Goal: Transaction & Acquisition: Purchase product/service

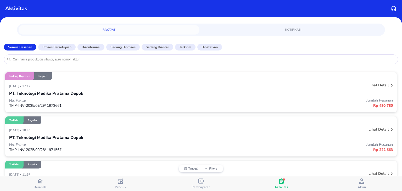
click at [41, 178] on icon "button" at bounding box center [39, 180] width 5 height 5
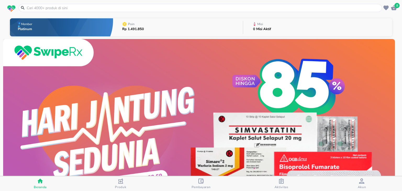
click at [93, 10] on input "text" at bounding box center [203, 7] width 354 height 5
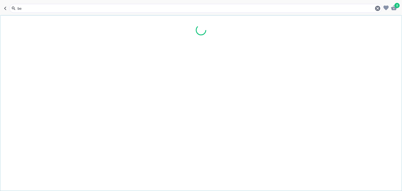
type input "b"
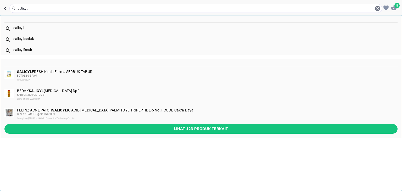
type input "salicyl"
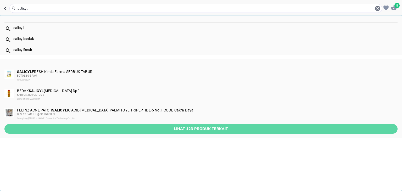
click at [87, 133] on button "Lihat 123 produk terkait" at bounding box center [200, 129] width 393 height 10
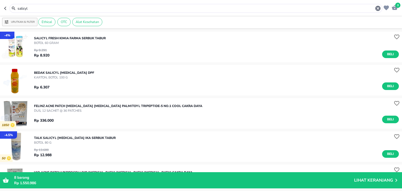
click at [87, 8] on input "salicyl" at bounding box center [196, 8] width 358 height 5
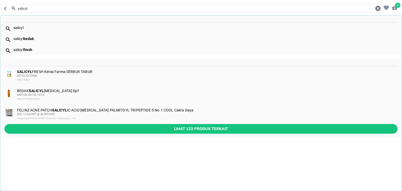
click at [155, 149] on div "salicyl salicyl bedak salicyl fresh SALICYL FRESH Kimia Farma SERBUK TABUR BOTO…" at bounding box center [201, 103] width 402 height 176
click at [174, 128] on span "Lihat 123 produk terkait" at bounding box center [201, 129] width 385 height 7
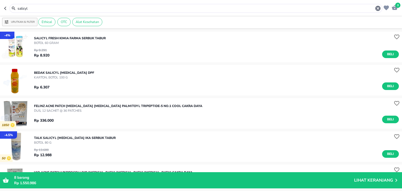
click at [41, 8] on input "salicyl" at bounding box center [196, 8] width 358 height 5
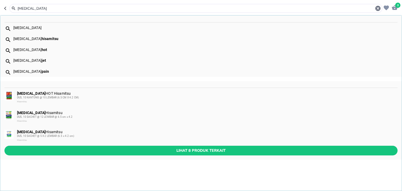
type input "[MEDICAL_DATA]"
click at [52, 138] on div "DUS, 10 SACHET @ 5 X 2 LEMBAR (6.5 x 4.2 cm)" at bounding box center [207, 136] width 380 height 4
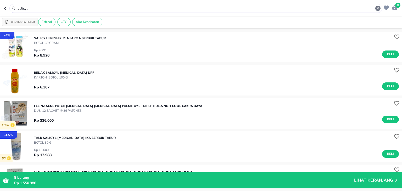
click at [44, 49] on p "Rp 9.291" at bounding box center [41, 50] width 15 height 5
click at [386, 88] on span "Beli" at bounding box center [390, 85] width 9 height 5
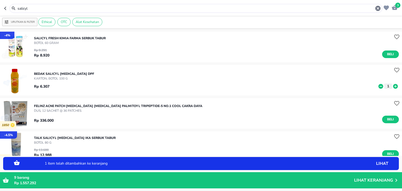
click at [393, 86] on icon at bounding box center [395, 86] width 5 height 5
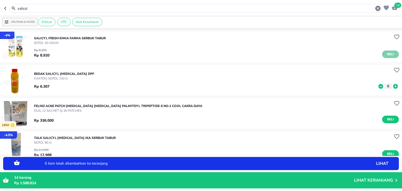
click at [382, 56] on button "Beli" at bounding box center [390, 54] width 17 height 8
click at [392, 55] on icon at bounding box center [395, 55] width 7 height 6
click at [386, 153] on span "Beli" at bounding box center [390, 153] width 9 height 5
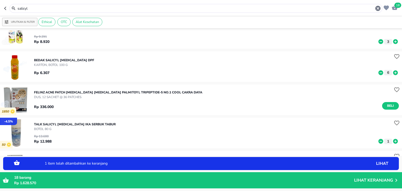
scroll to position [18, 0]
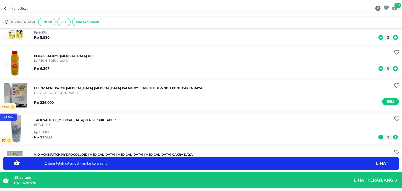
click at [393, 137] on icon at bounding box center [395, 137] width 5 height 5
click at [378, 138] on icon at bounding box center [380, 137] width 5 height 5
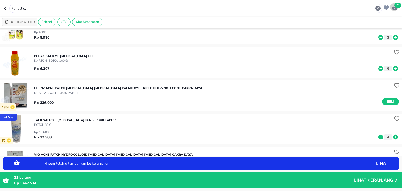
click at [397, 6] on span "21" at bounding box center [397, 5] width 7 height 5
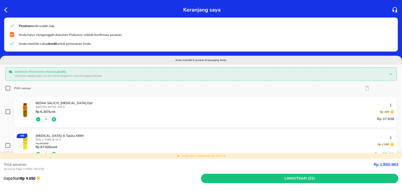
click at [7, 8] on icon "button" at bounding box center [7, 10] width 6 height 6
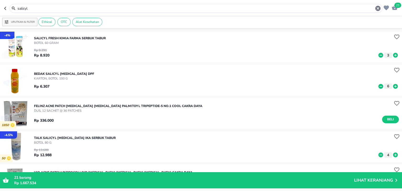
click at [31, 9] on input "salicyl" at bounding box center [196, 8] width 358 height 5
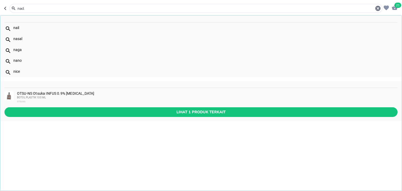
type input "nacl"
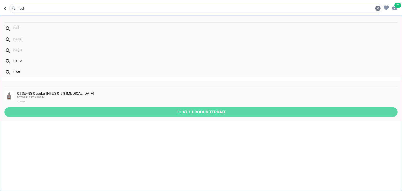
click at [50, 111] on span "Lihat 1 produk terkait" at bounding box center [201, 112] width 385 height 7
